Goal: Task Accomplishment & Management: Manage account settings

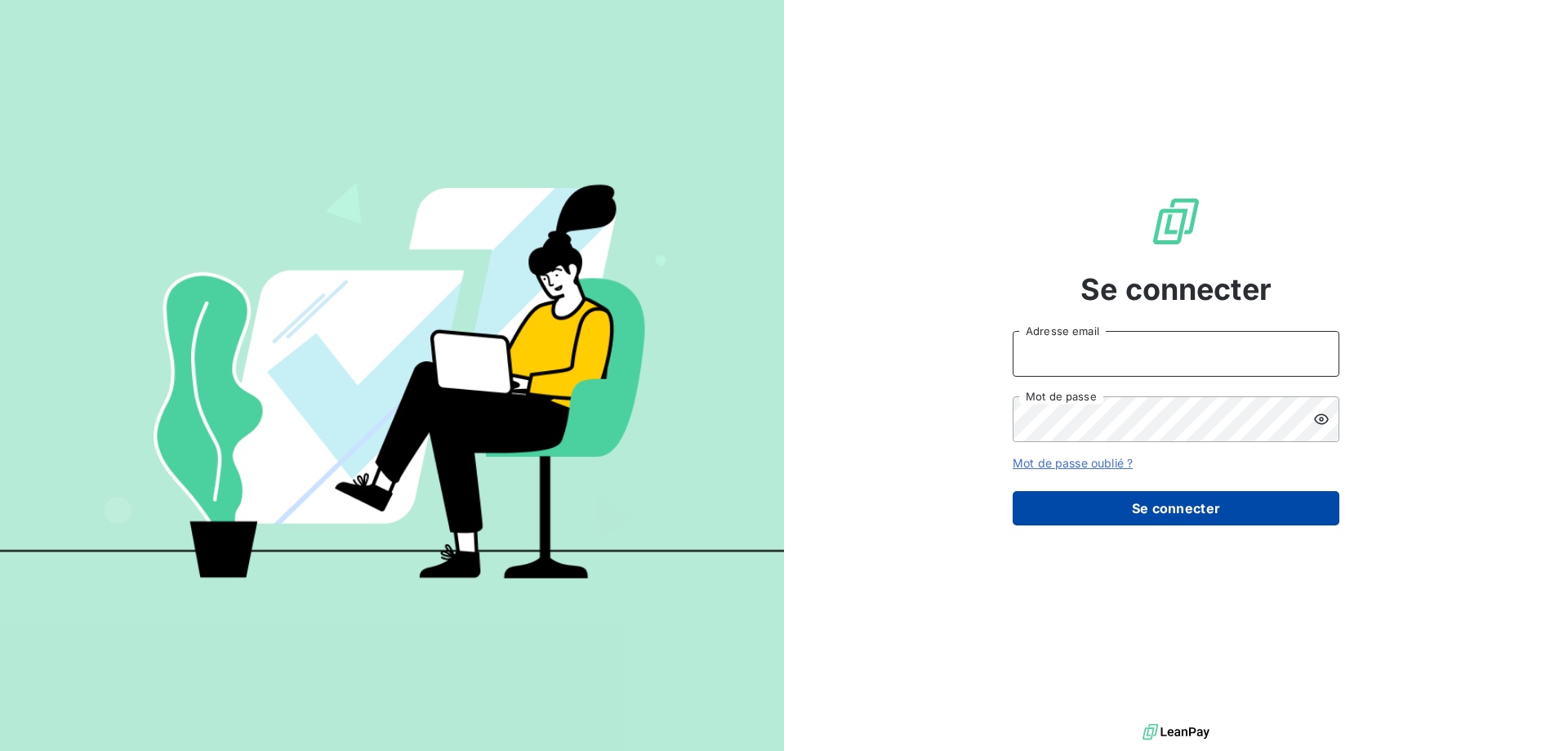
type input "[PERSON_NAME][EMAIL_ADDRESS][DOMAIN_NAME]"
click at [1064, 497] on button "Se connecter" at bounding box center [1176, 508] width 327 height 34
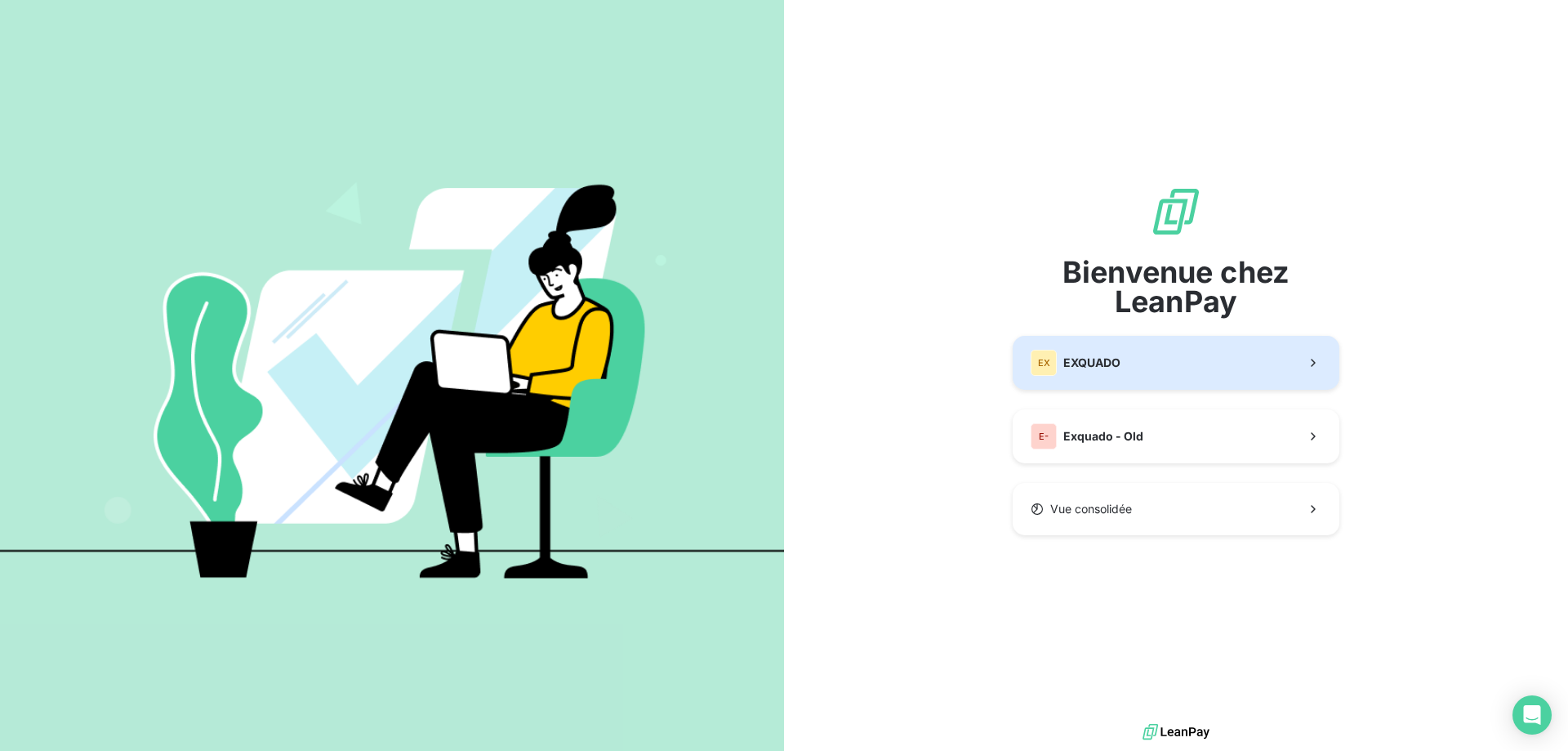
click at [1103, 366] on span "EXQUADO" at bounding box center [1091, 363] width 57 height 16
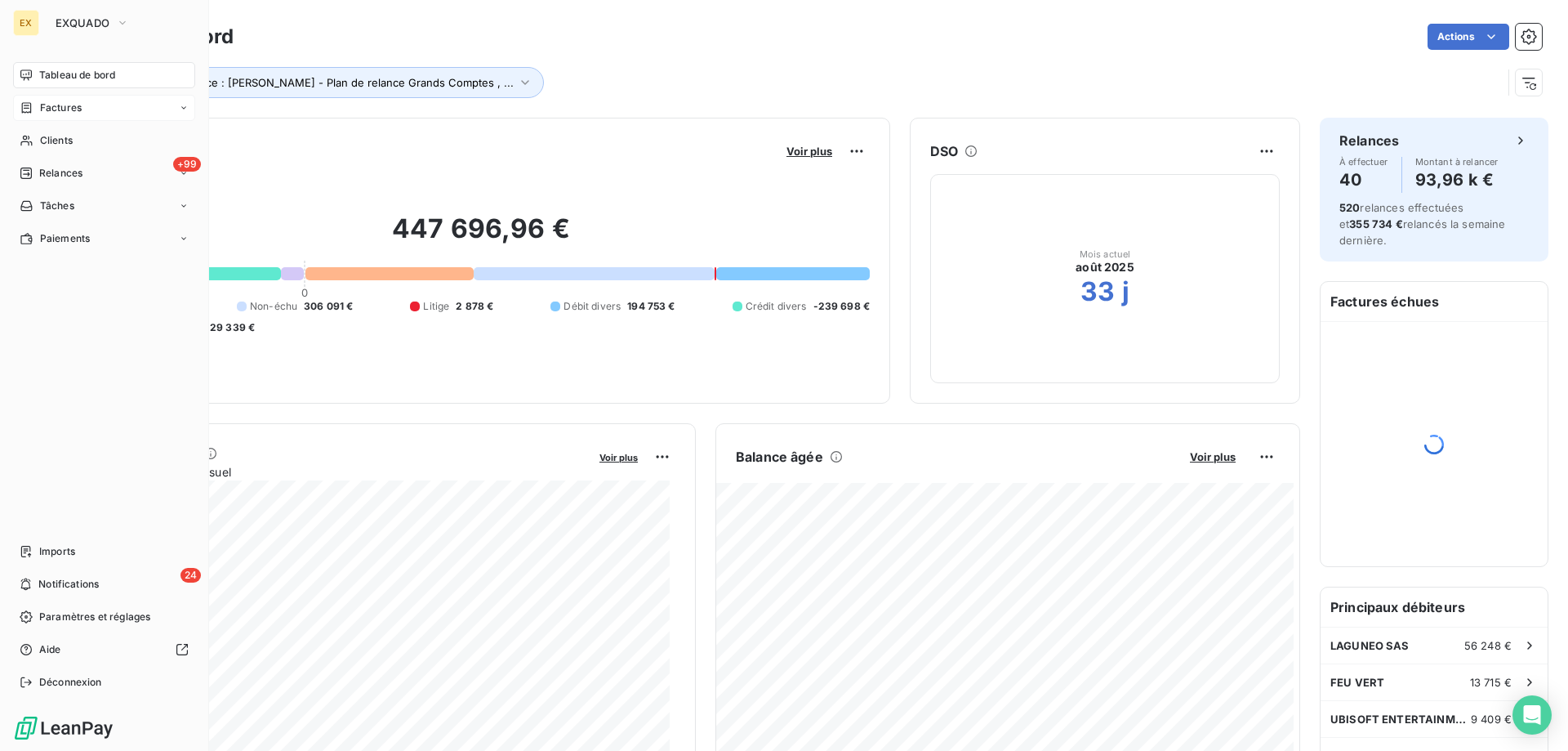
click at [40, 110] on span "Factures" at bounding box center [60, 107] width 42 height 14
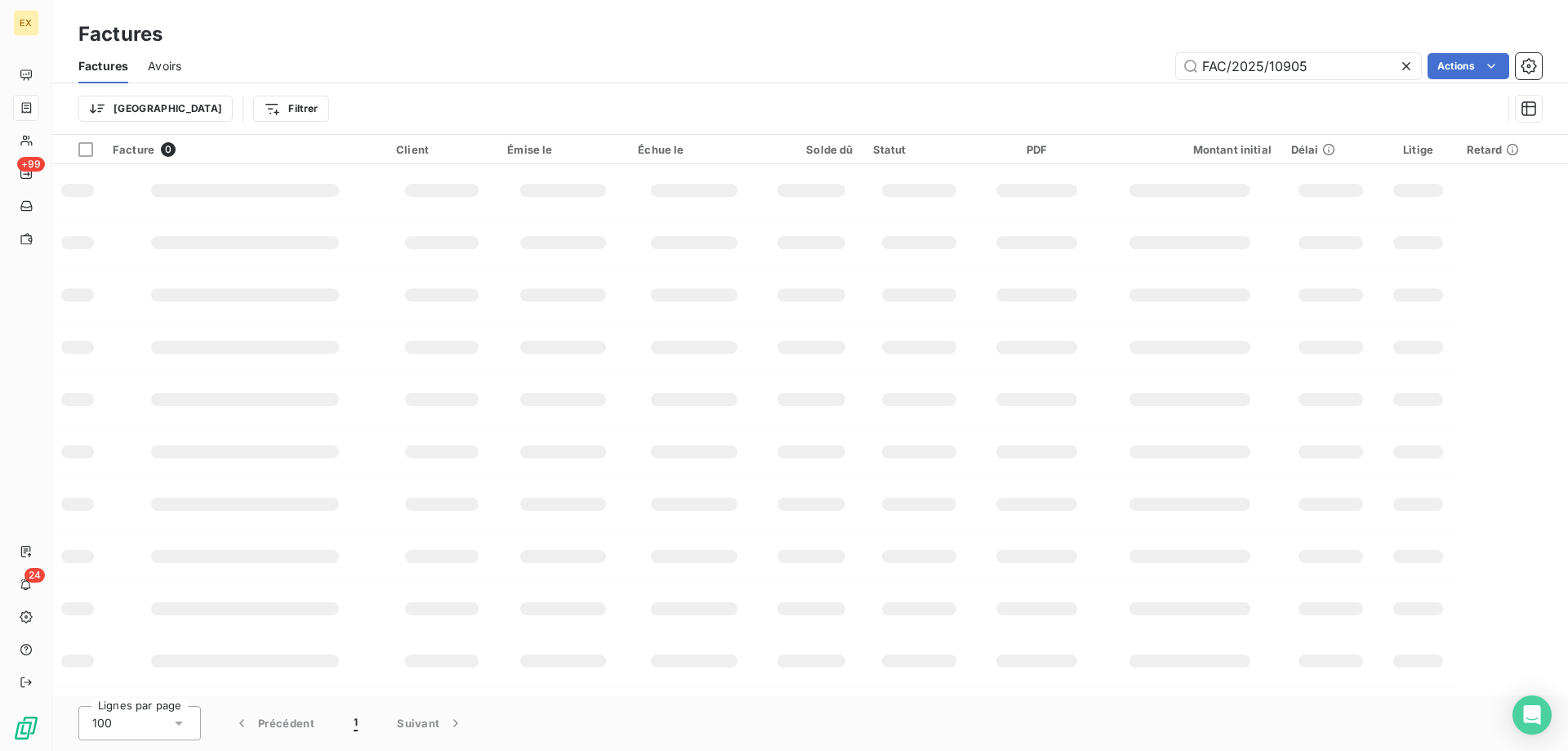
drag, startPoint x: 1324, startPoint y: 62, endPoint x: 1132, endPoint y: 63, distance: 192.0
click at [1132, 63] on div "FAC/2025/10905 Actions" at bounding box center [872, 66] width 1341 height 26
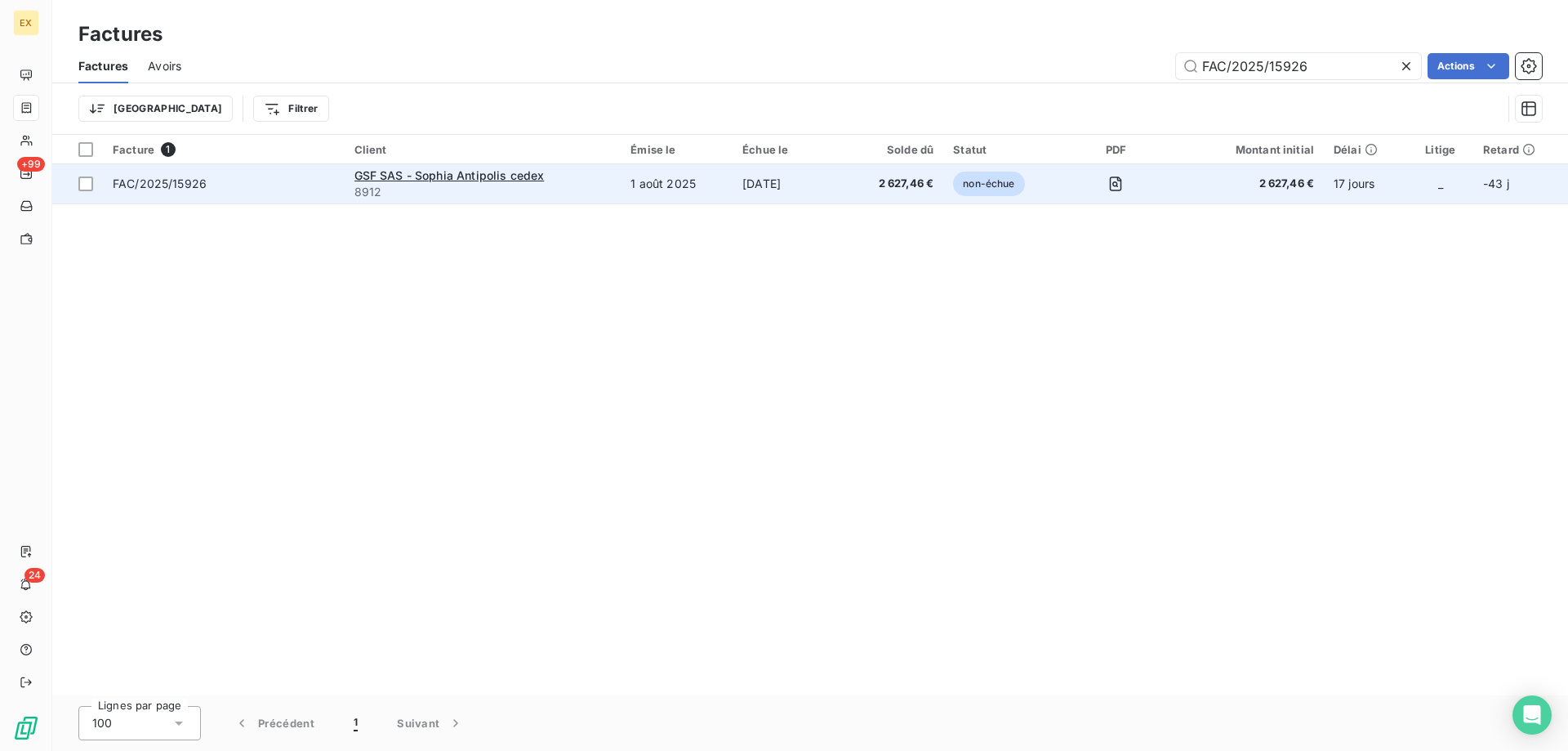
type input "FAC/2025/15926"
click at [237, 185] on span "FAC/2025/15926" at bounding box center [224, 184] width 222 height 16
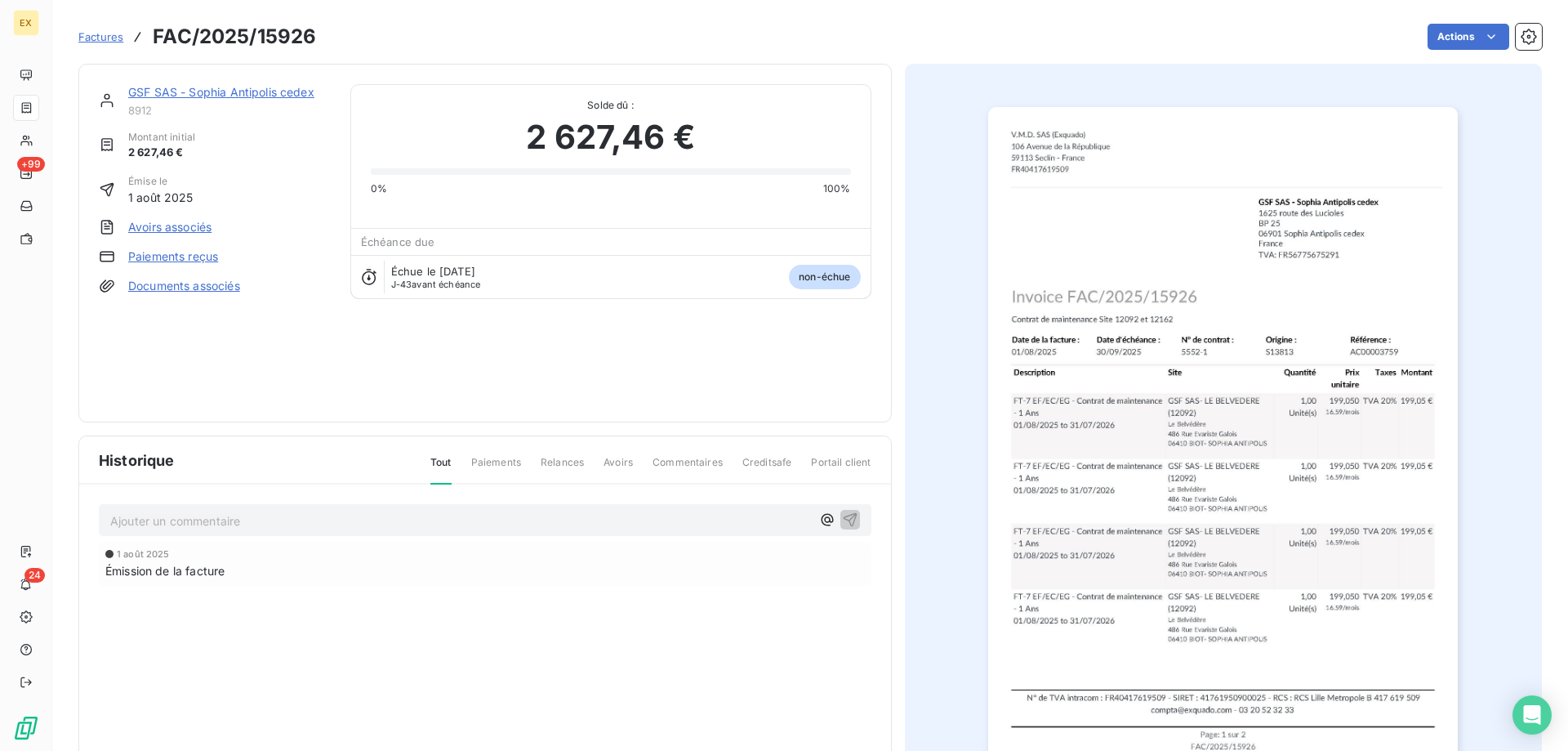
click at [226, 102] on div "GSF SAS - Sophia Antipolis cedex 8912" at bounding box center [229, 100] width 202 height 32
click at [226, 94] on link "GSF SAS - Sophia Antipolis cedex" at bounding box center [221, 91] width 186 height 14
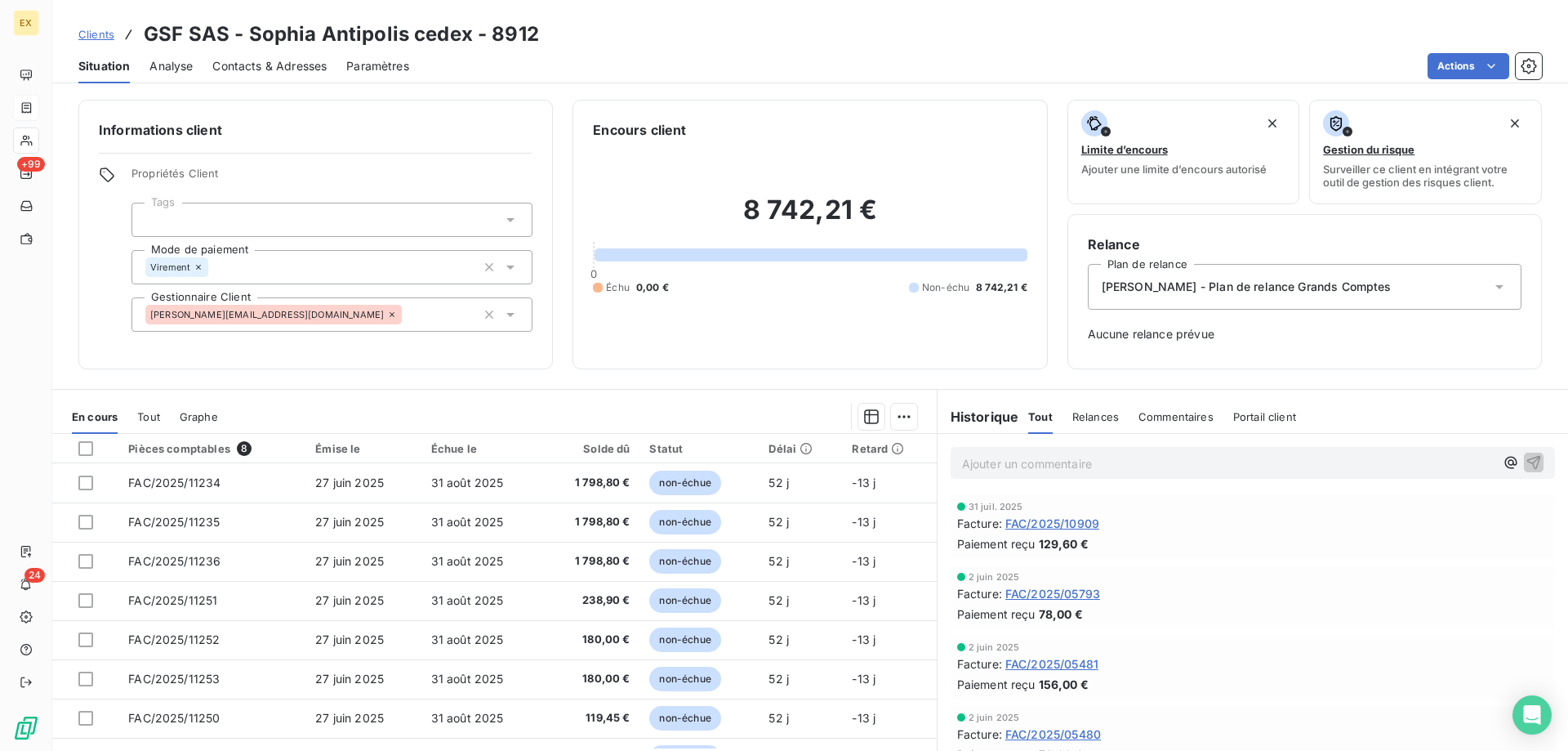
click at [260, 56] on div "Contacts & Adresses" at bounding box center [269, 66] width 115 height 34
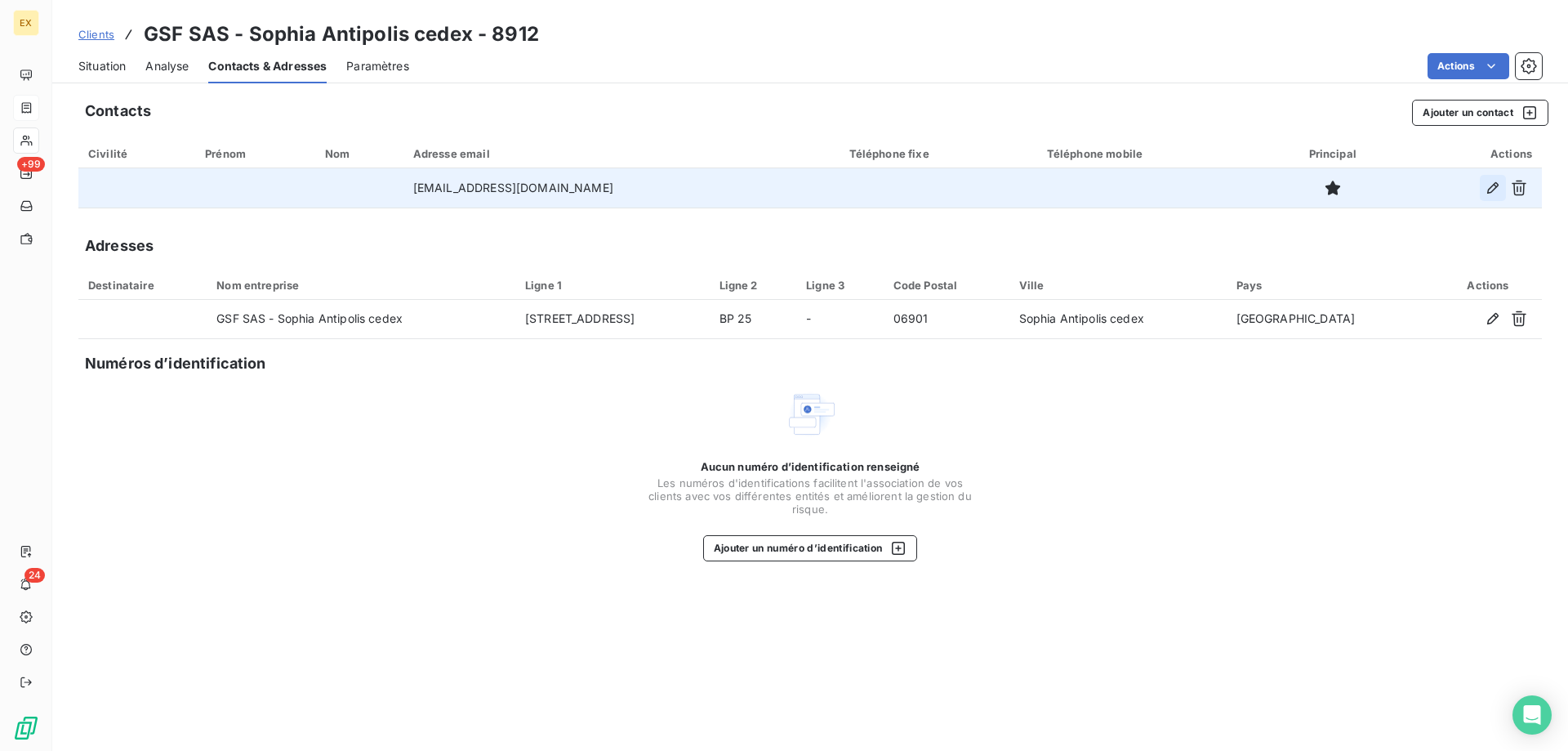
click at [1487, 189] on icon "button" at bounding box center [1492, 188] width 16 height 16
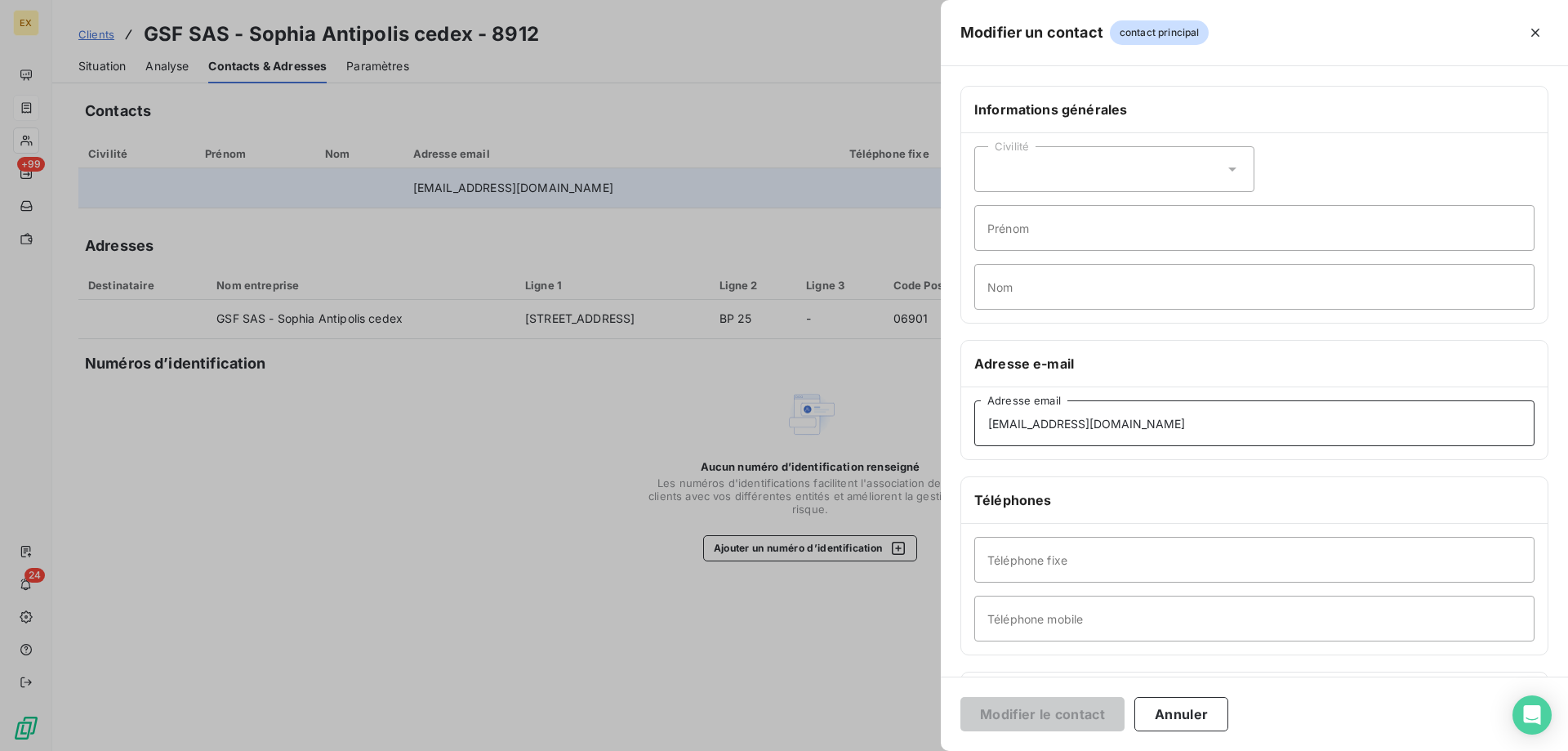
paste input "facturationbatiment"
drag, startPoint x: 1148, startPoint y: 426, endPoint x: 946, endPoint y: 425, distance: 202.0
click at [946, 425] on div "Informations générales Civilité Prénom Nom Adresse e-mail [EMAIL_ADDRESS][DOMAI…" at bounding box center [1254, 449] width 627 height 726
type input "[EMAIL_ADDRESS][DOMAIN_NAME]"
click at [1046, 710] on button "Modifier le contact" at bounding box center [1042, 714] width 164 height 34
